Goal: Task Accomplishment & Management: Manage account settings

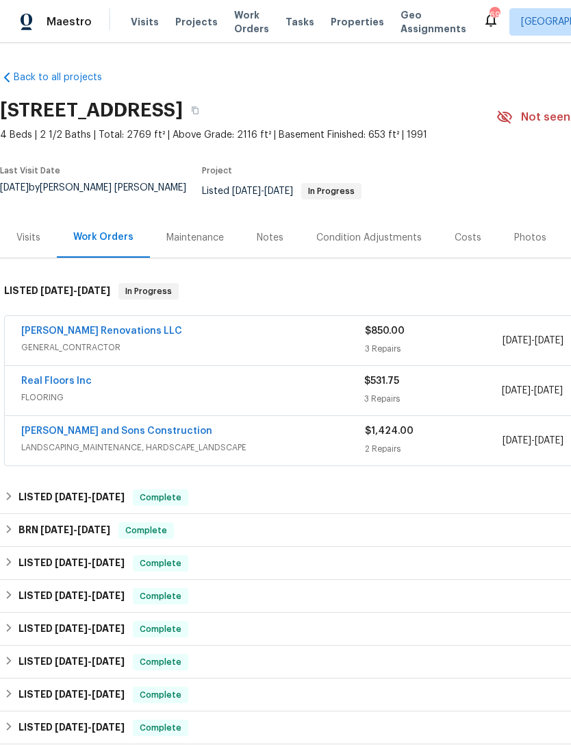
click at [68, 376] on link "Real Floors Inc" at bounding box center [56, 381] width 71 height 10
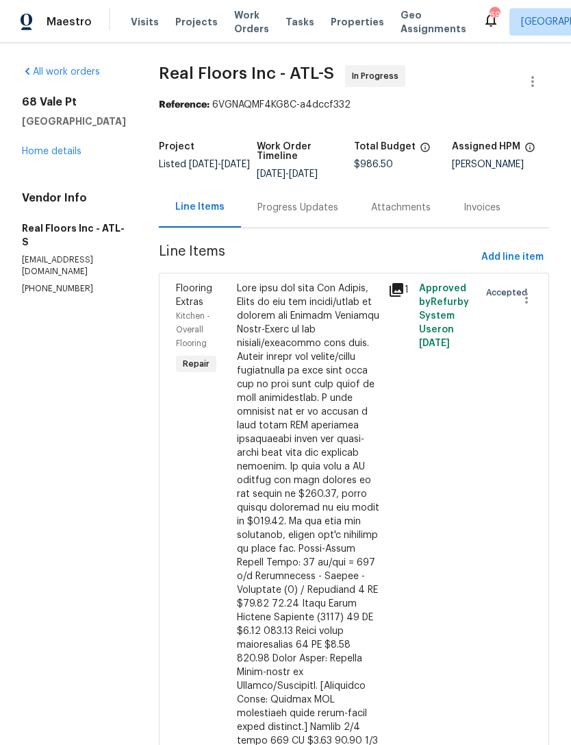
click at [318, 201] on div "Progress Updates" at bounding box center [298, 208] width 81 height 14
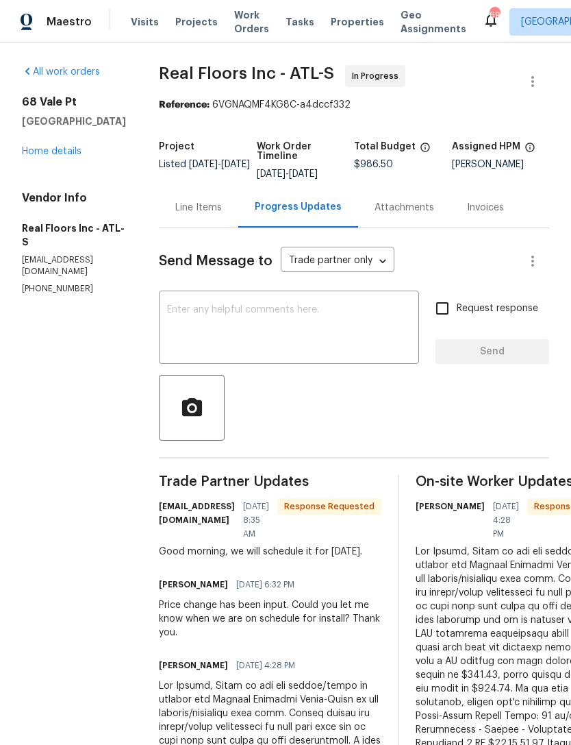
click at [326, 333] on textarea at bounding box center [289, 329] width 244 height 48
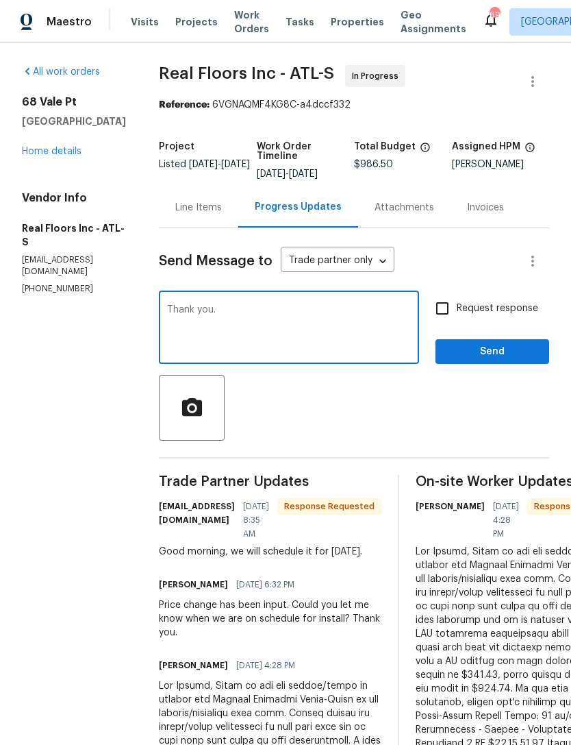
type textarea "Thank you."
click at [499, 343] on button "Send" at bounding box center [493, 351] width 114 height 25
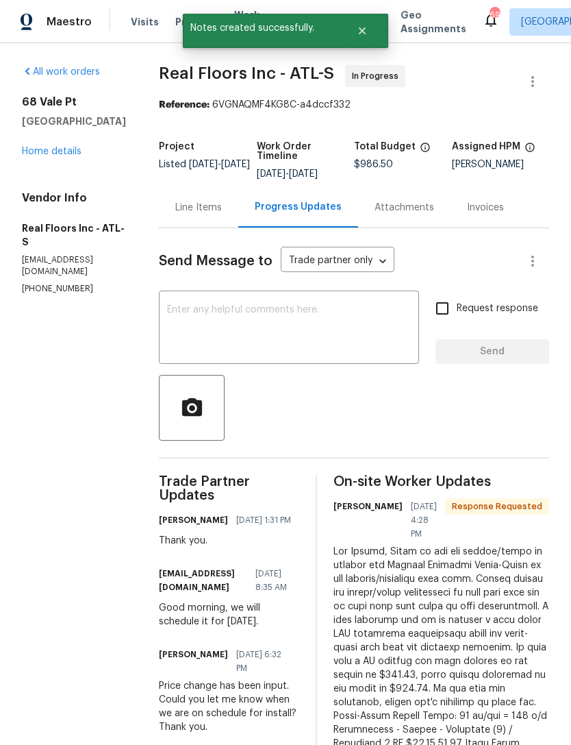
click at [73, 154] on link "Home details" at bounding box center [52, 152] width 60 height 10
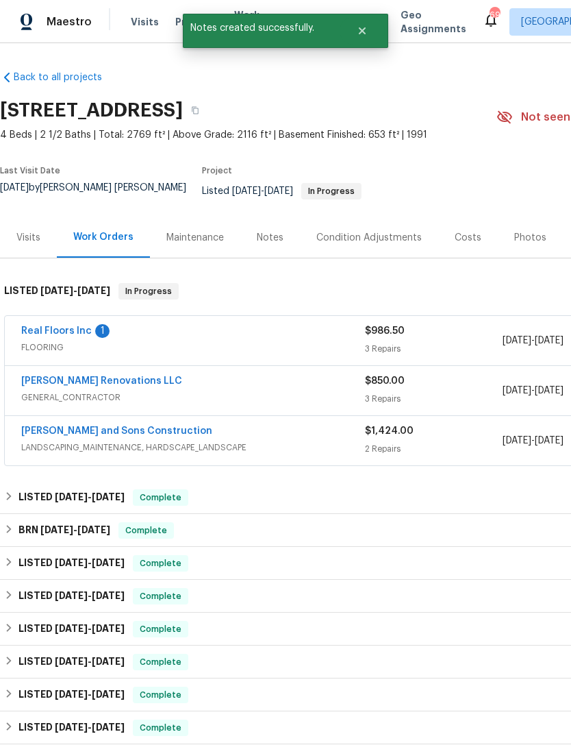
click at [273, 231] on div "Notes" at bounding box center [270, 238] width 27 height 14
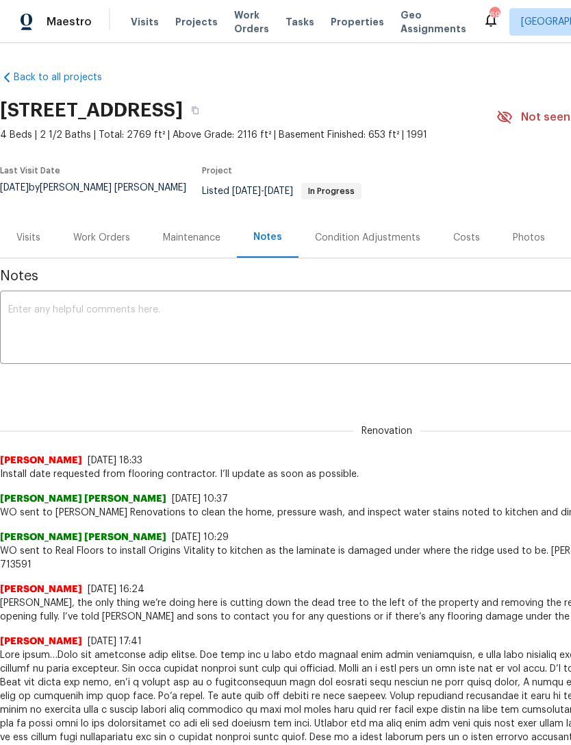
click at [226, 314] on textarea at bounding box center [387, 329] width 758 height 48
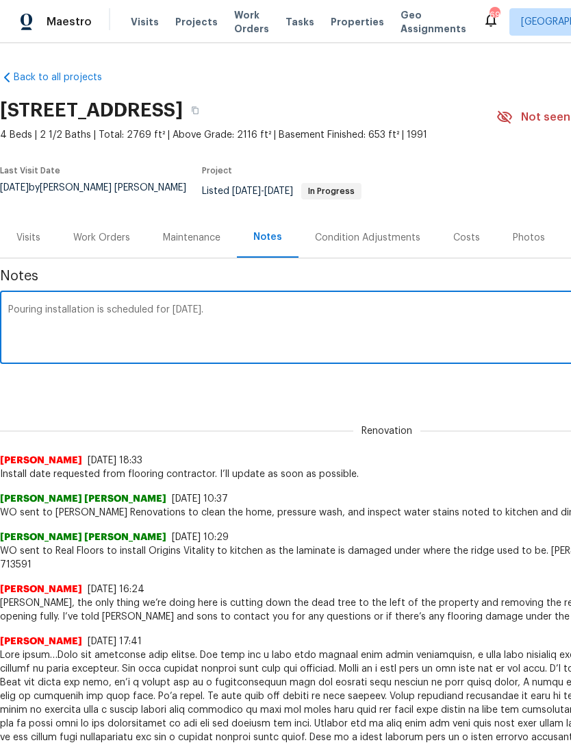
click at [40, 305] on textarea "Pouring installation is scheduled for [DATE]." at bounding box center [387, 329] width 758 height 48
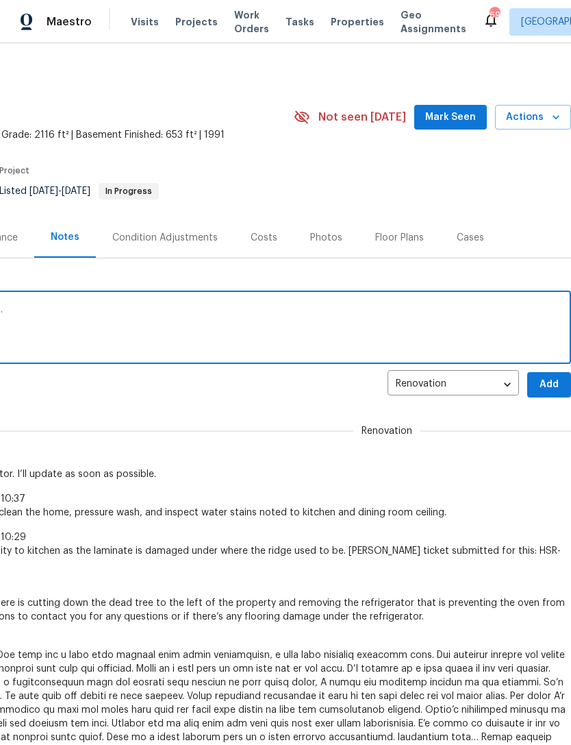
scroll to position [0, 203]
type textarea "Flooring installation is scheduled for [DATE]."
click at [549, 376] on span "Add" at bounding box center [549, 384] width 22 height 17
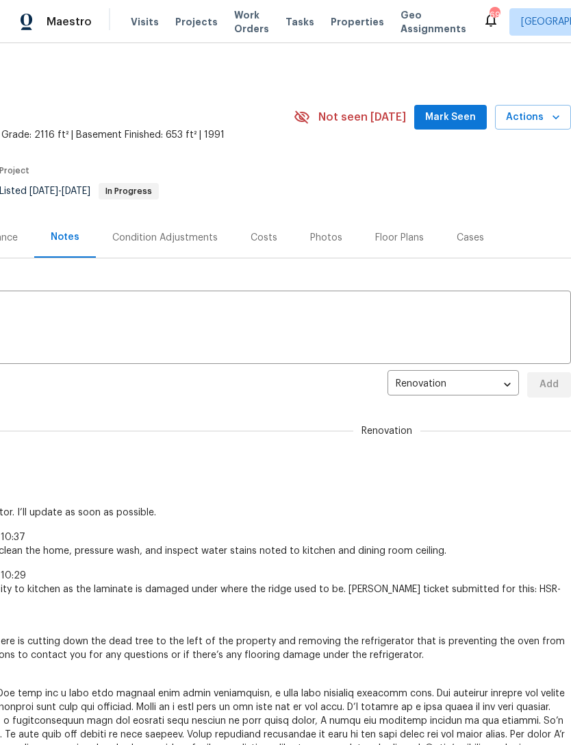
click at [452, 121] on span "Mark Seen" at bounding box center [450, 117] width 51 height 17
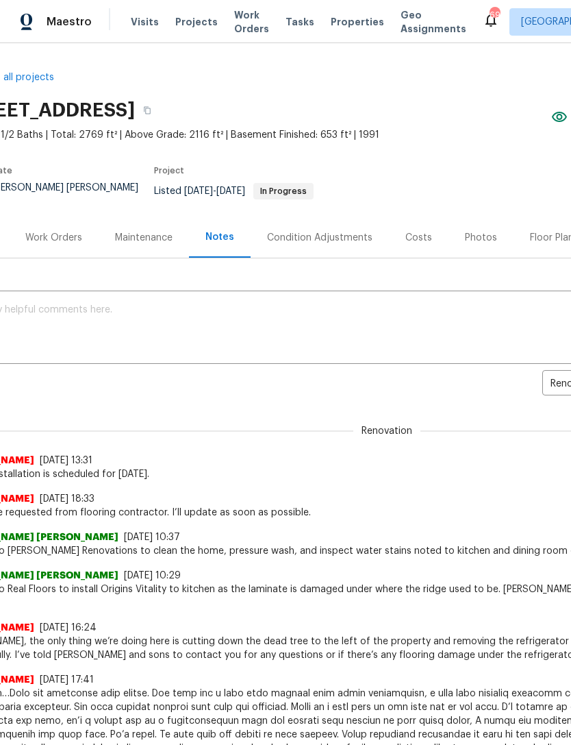
scroll to position [0, 48]
